Goal: Task Accomplishment & Management: Complete application form

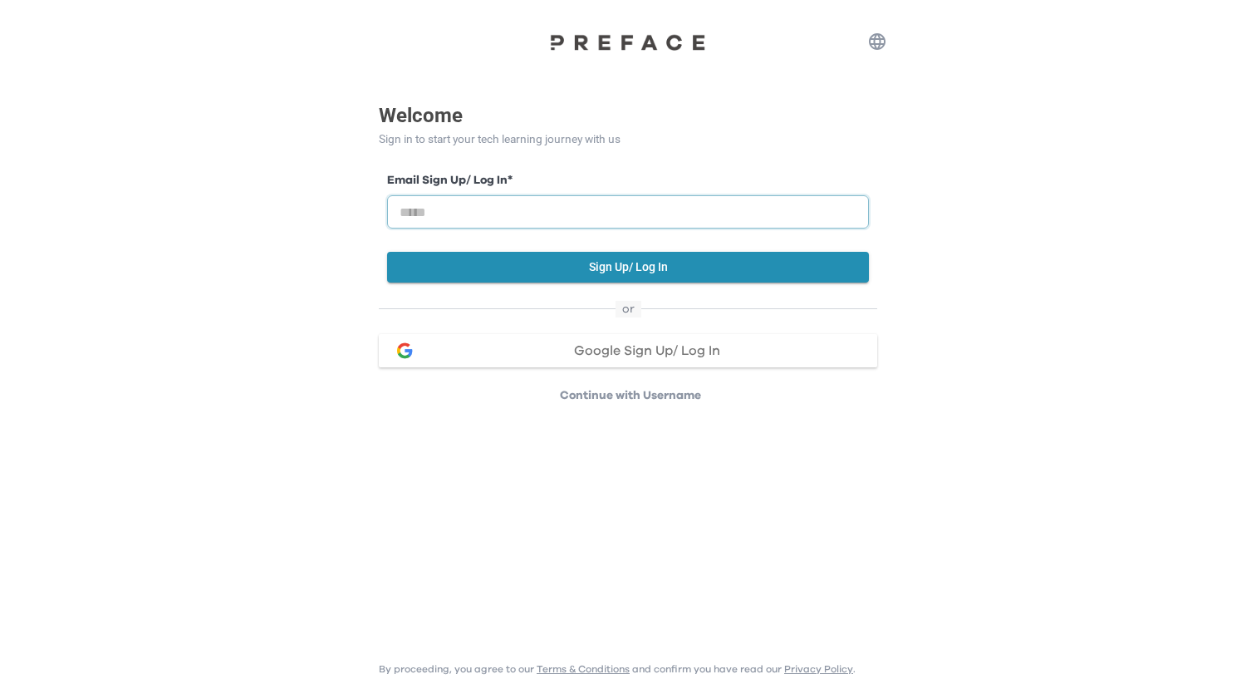
click at [709, 214] on input "email" at bounding box center [628, 211] width 482 height 33
type input "**********"
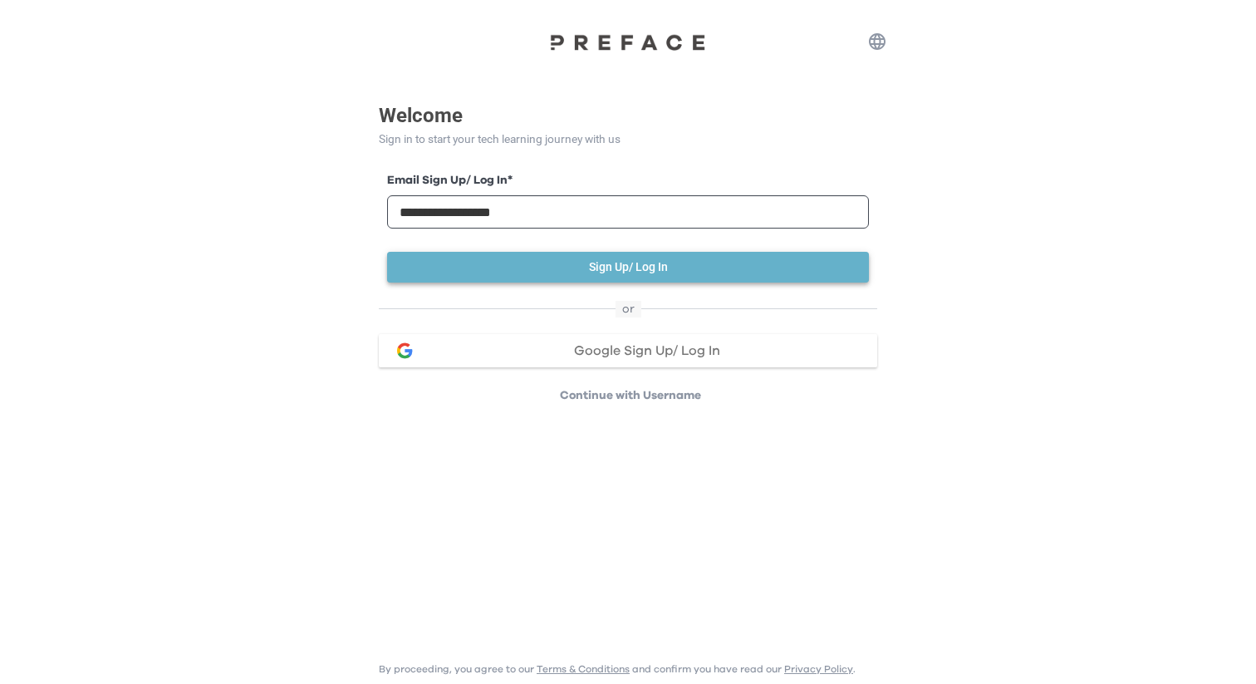
click at [513, 270] on button "Sign Up/ Log In" at bounding box center [628, 267] width 482 height 31
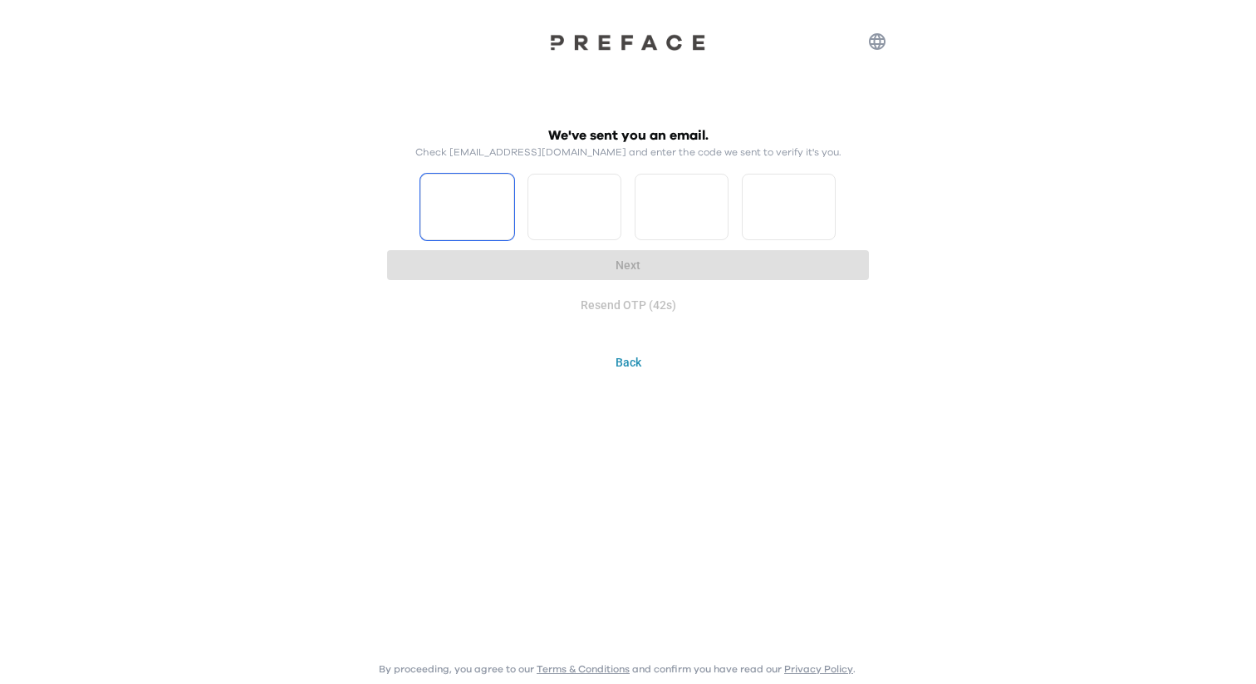
click at [507, 218] on input "Please enter OTP character 1" at bounding box center [467, 207] width 94 height 66
type input "*"
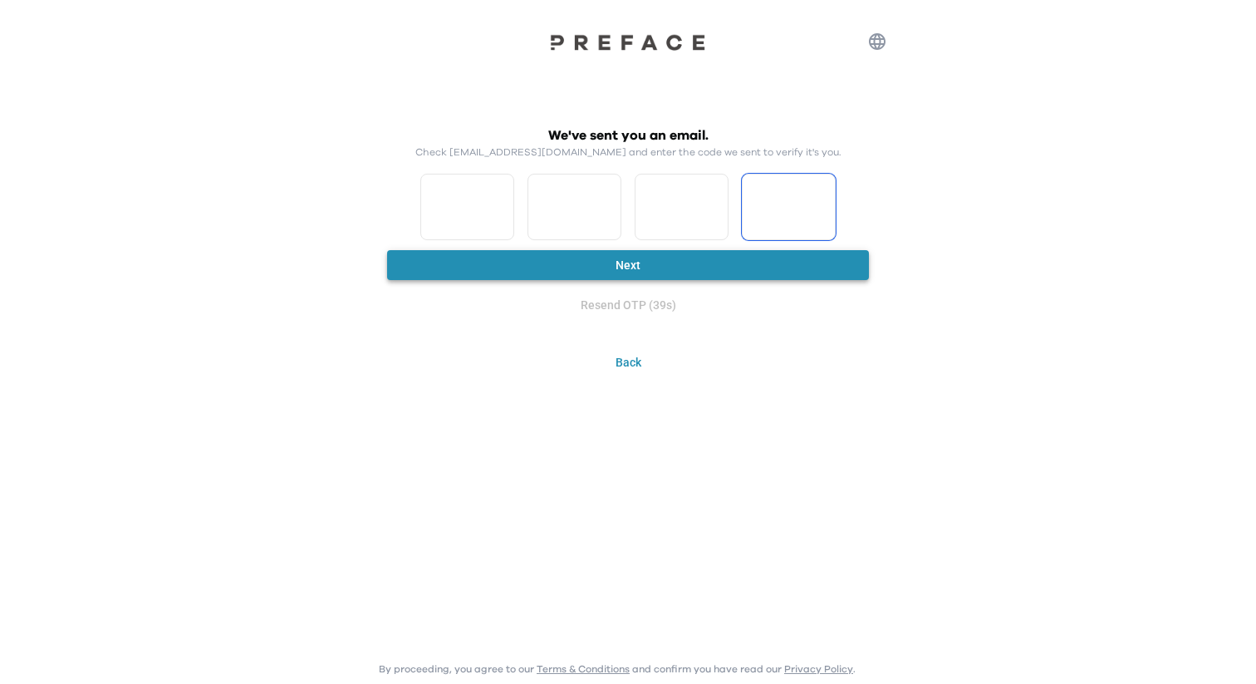
type input "*"
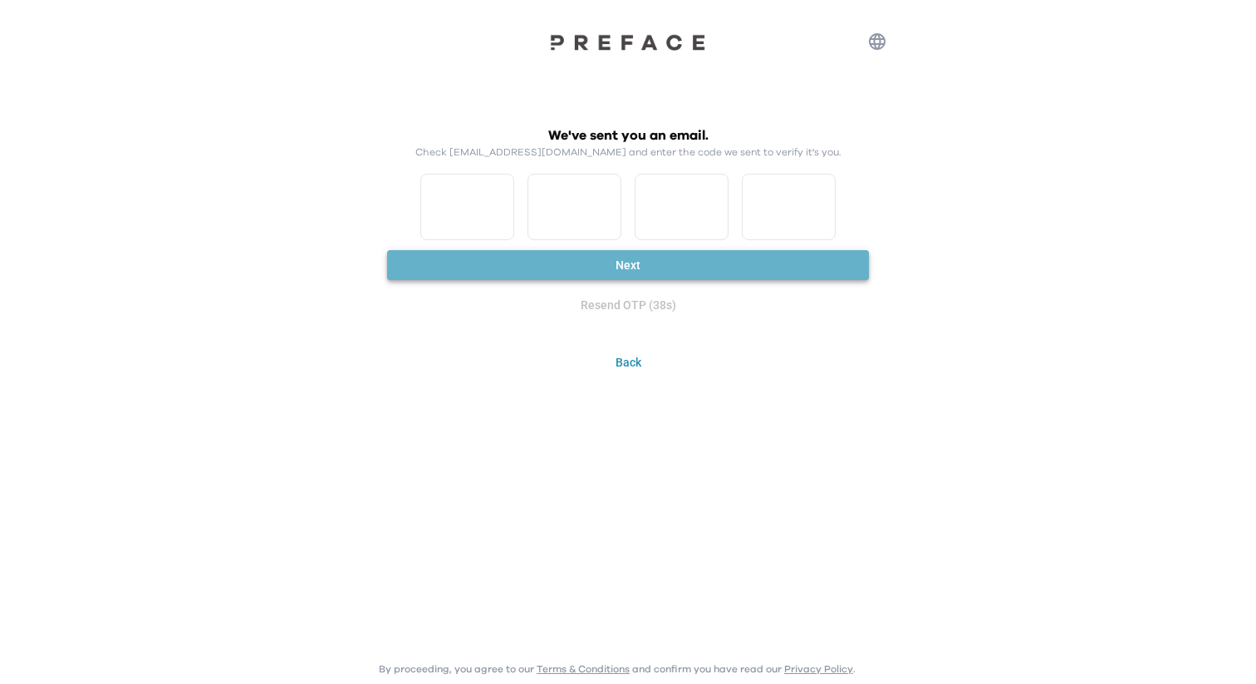
click at [531, 258] on button "Next" at bounding box center [628, 265] width 482 height 31
